Goal: Task Accomplishment & Management: Complete application form

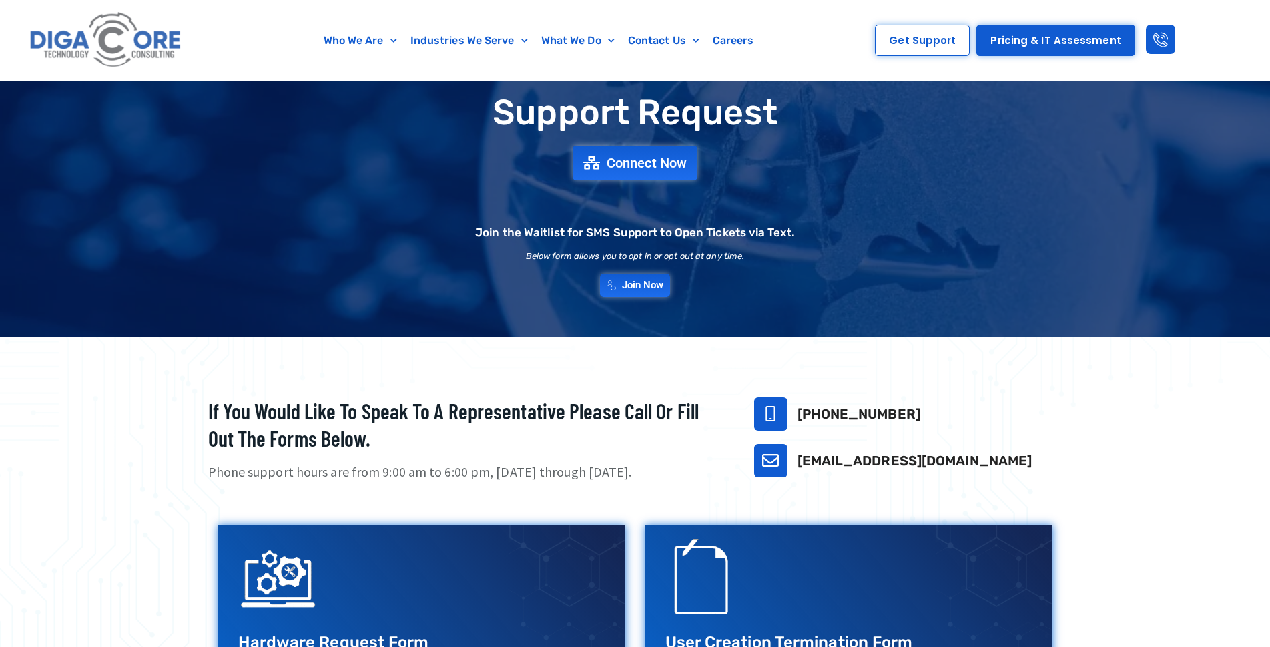
scroll to position [67, 0]
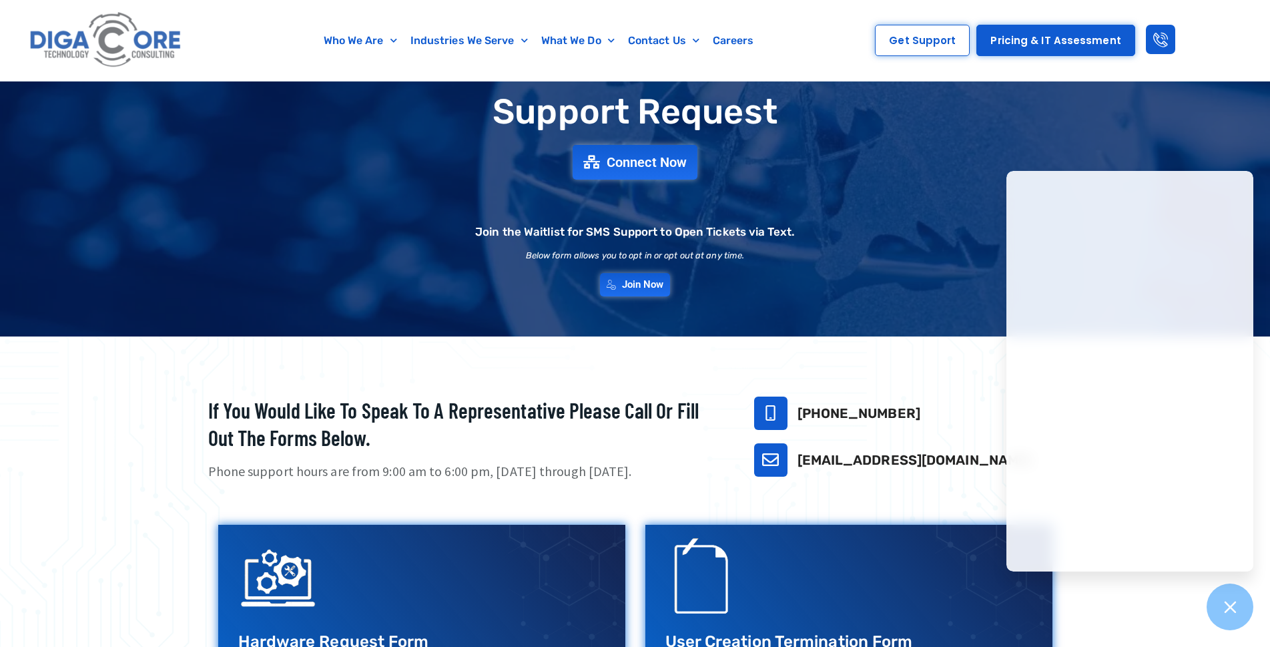
scroll to position [133, 0]
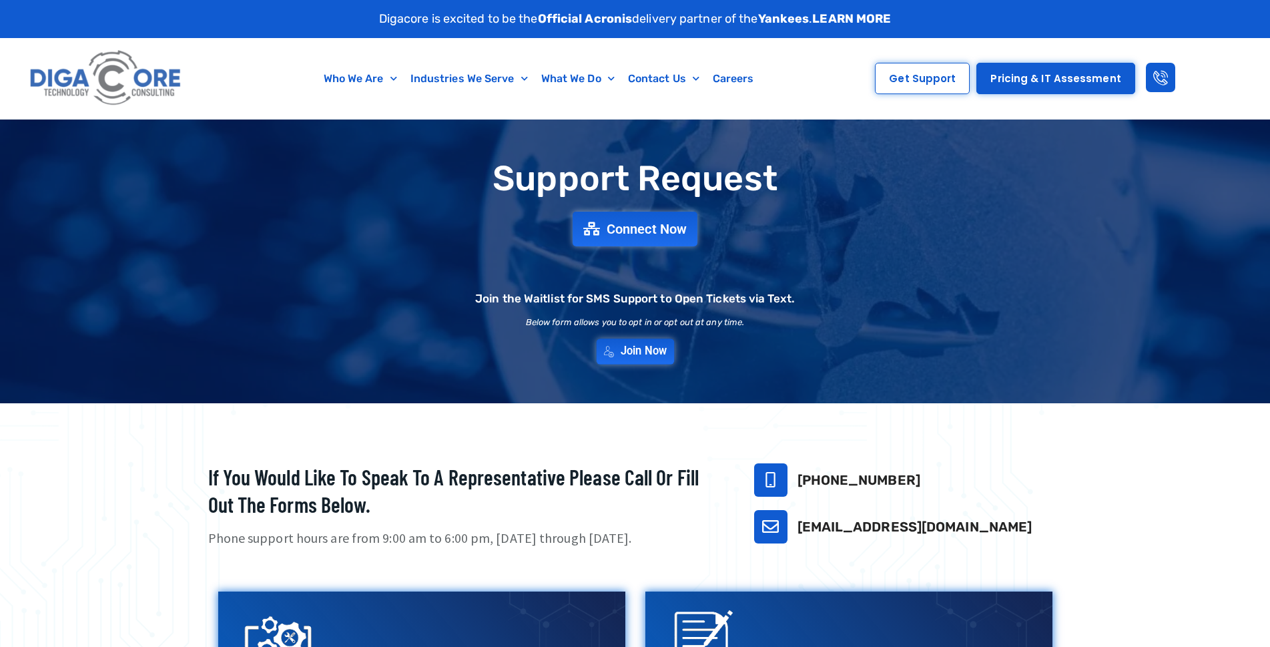
click at [637, 357] on span "Join Now" at bounding box center [644, 351] width 46 height 11
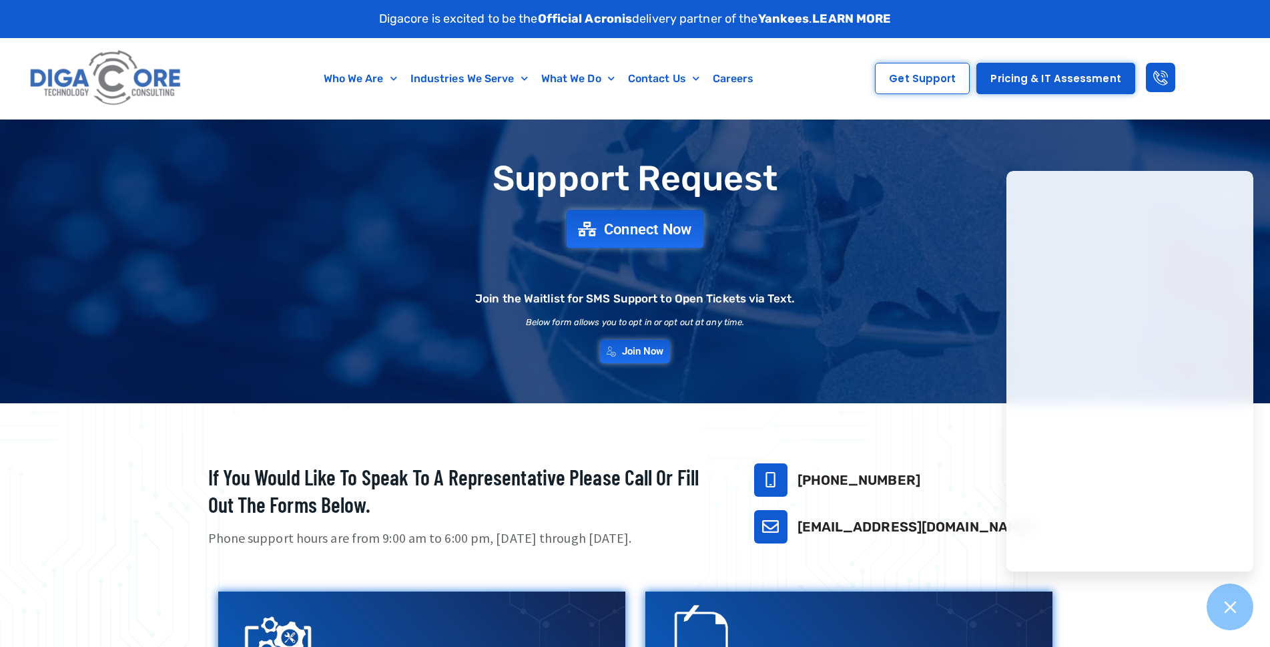
click at [614, 214] on link "Connect Now" at bounding box center [635, 229] width 137 height 38
